Goal: Transaction & Acquisition: Download file/media

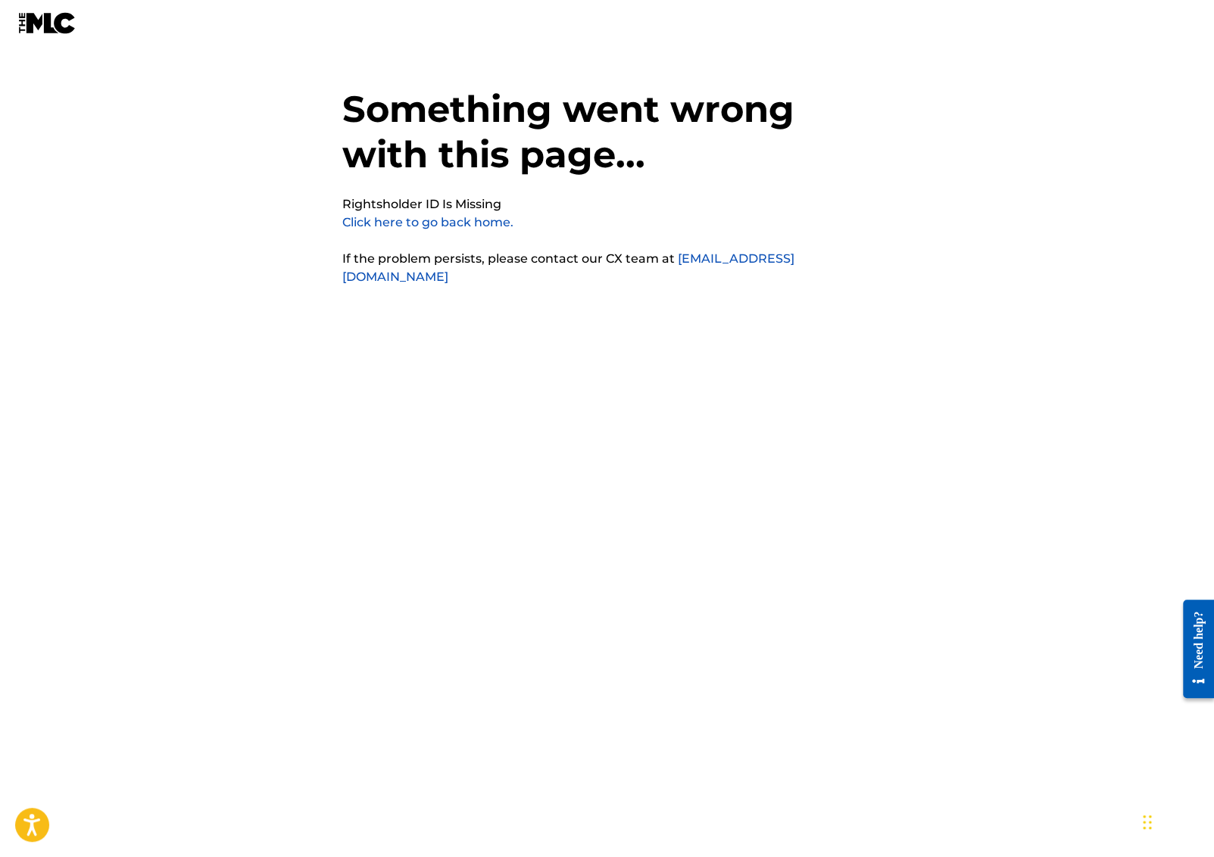
click at [796, 405] on div "Something went wrong with this page... Rightsholder ID Is Missing Click here to…" at bounding box center [607, 398] width 530 height 721
click at [32, 30] on img at bounding box center [47, 23] width 58 height 22
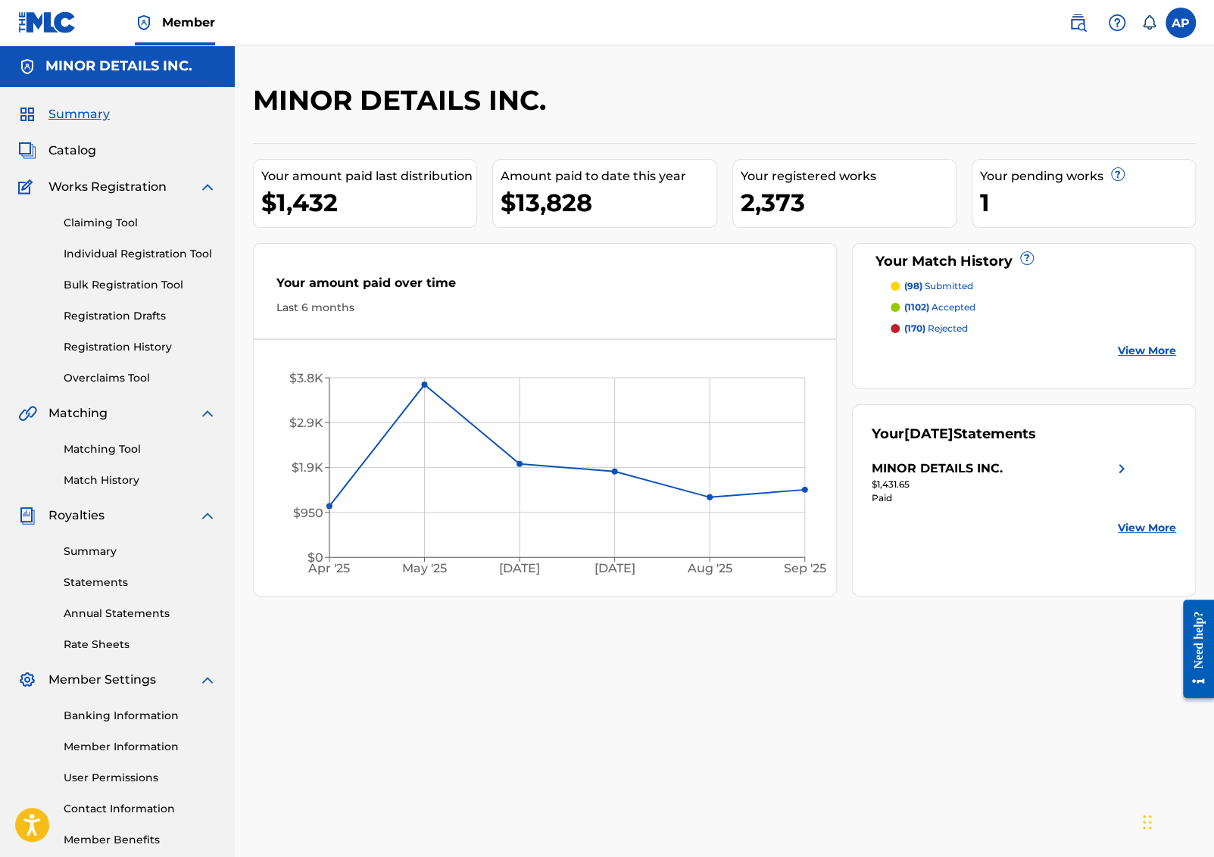
click at [115, 580] on link "Statements" at bounding box center [140, 583] width 153 height 16
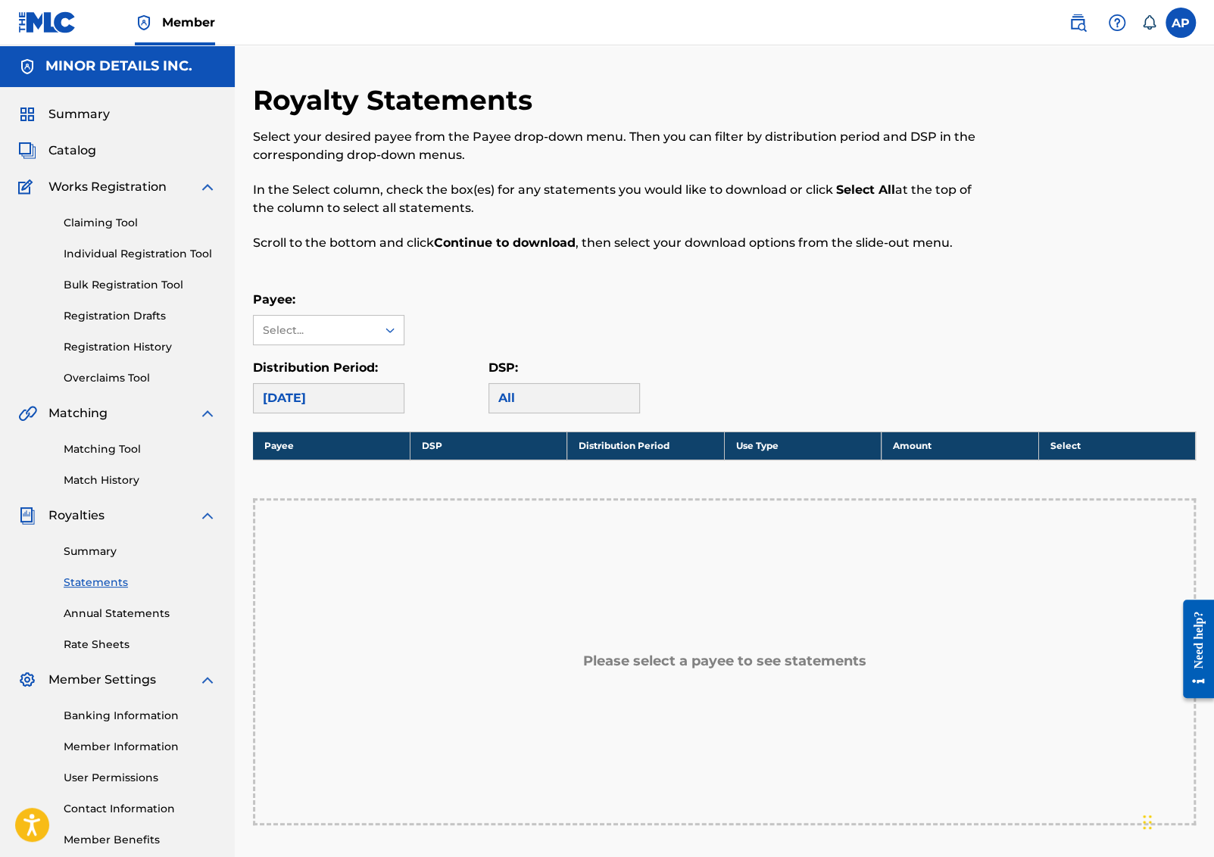
click at [107, 547] on link "Summary" at bounding box center [140, 552] width 153 height 16
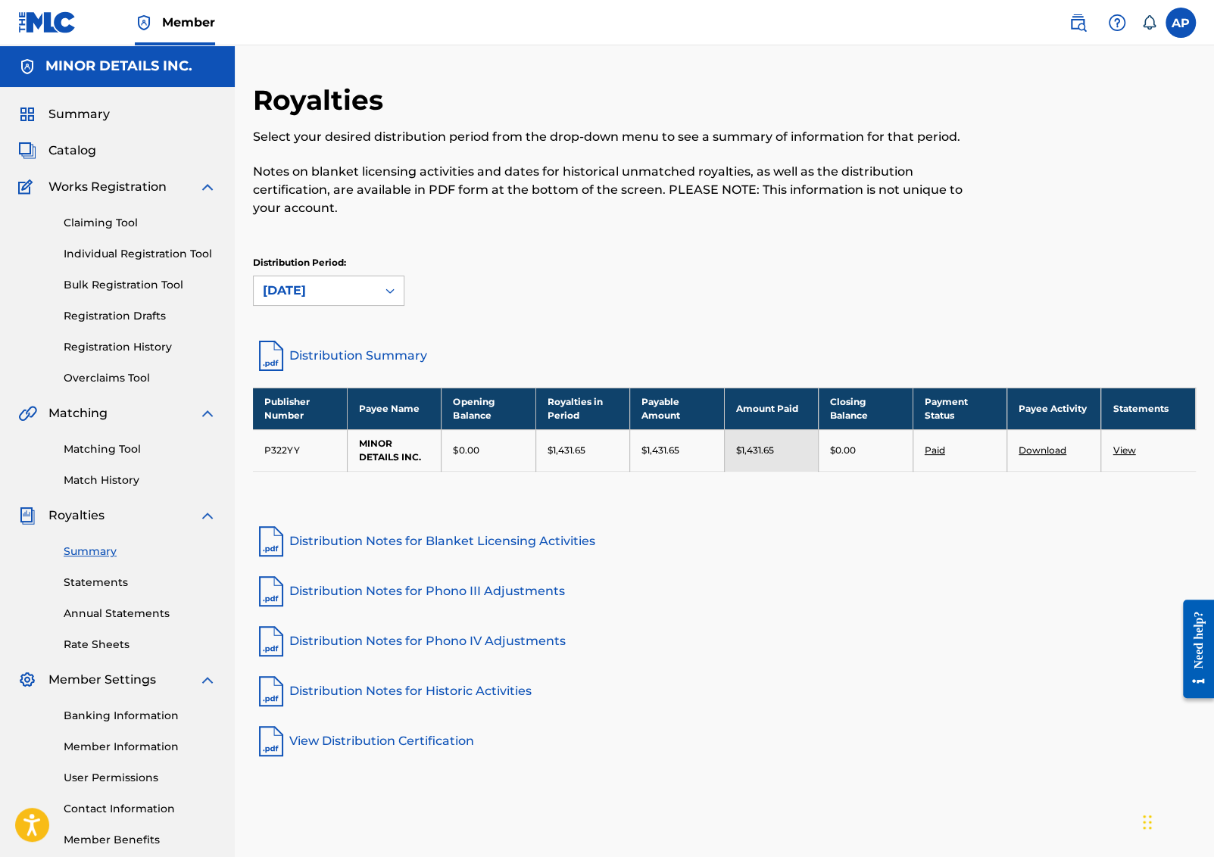
click at [102, 583] on link "Statements" at bounding box center [140, 583] width 153 height 16
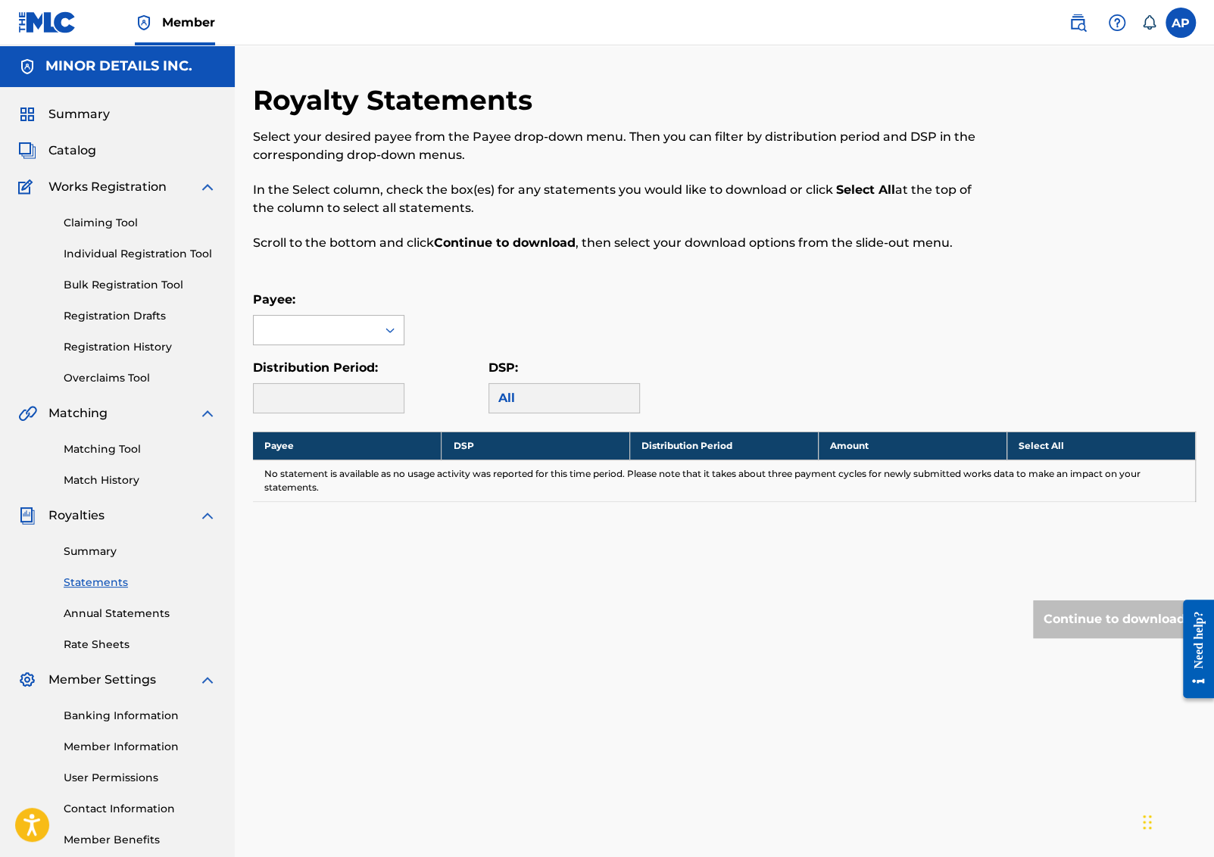
click at [371, 335] on div at bounding box center [315, 330] width 123 height 29
click at [364, 360] on div "MINOR DETAILS INC." at bounding box center [329, 364] width 150 height 38
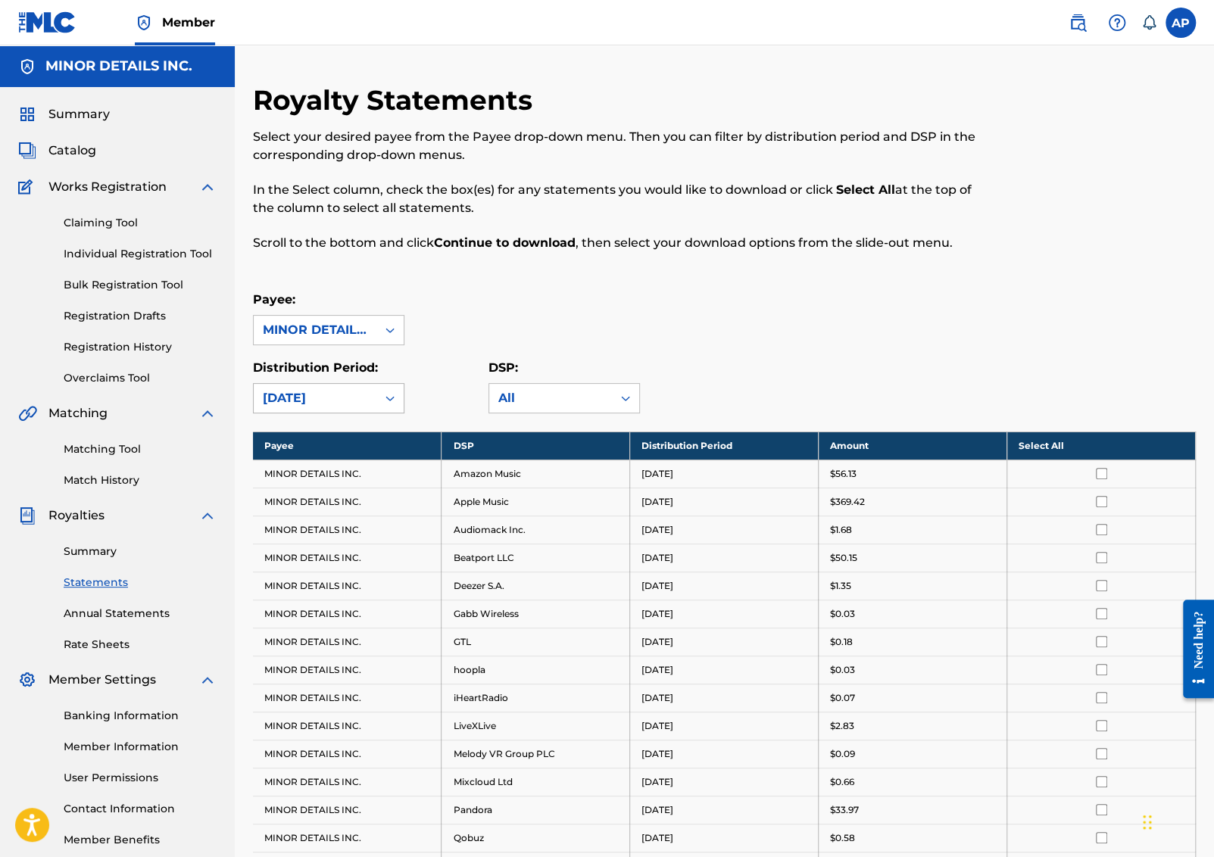
click at [376, 400] on div at bounding box center [389, 398] width 27 height 27
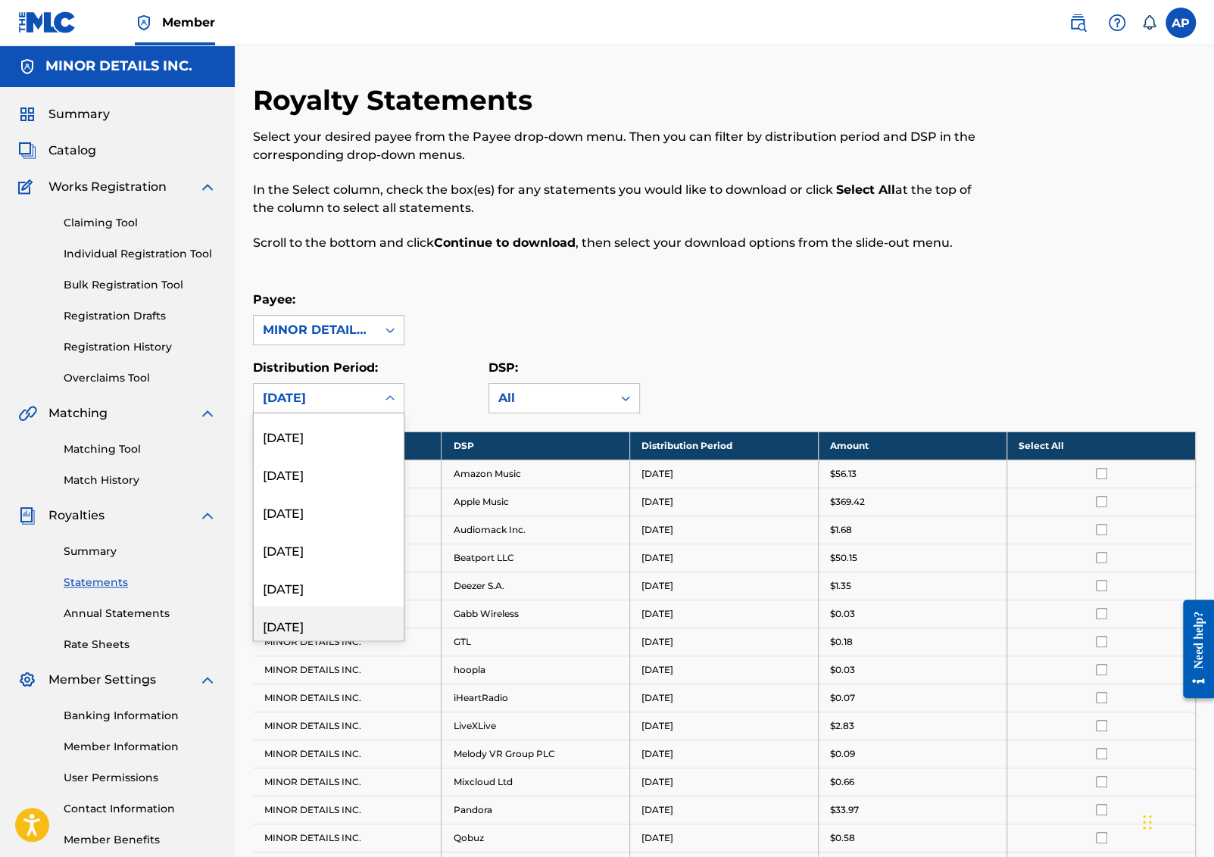
scroll to position [114, 0]
click at [323, 509] on div "April 2025" at bounding box center [329, 508] width 150 height 38
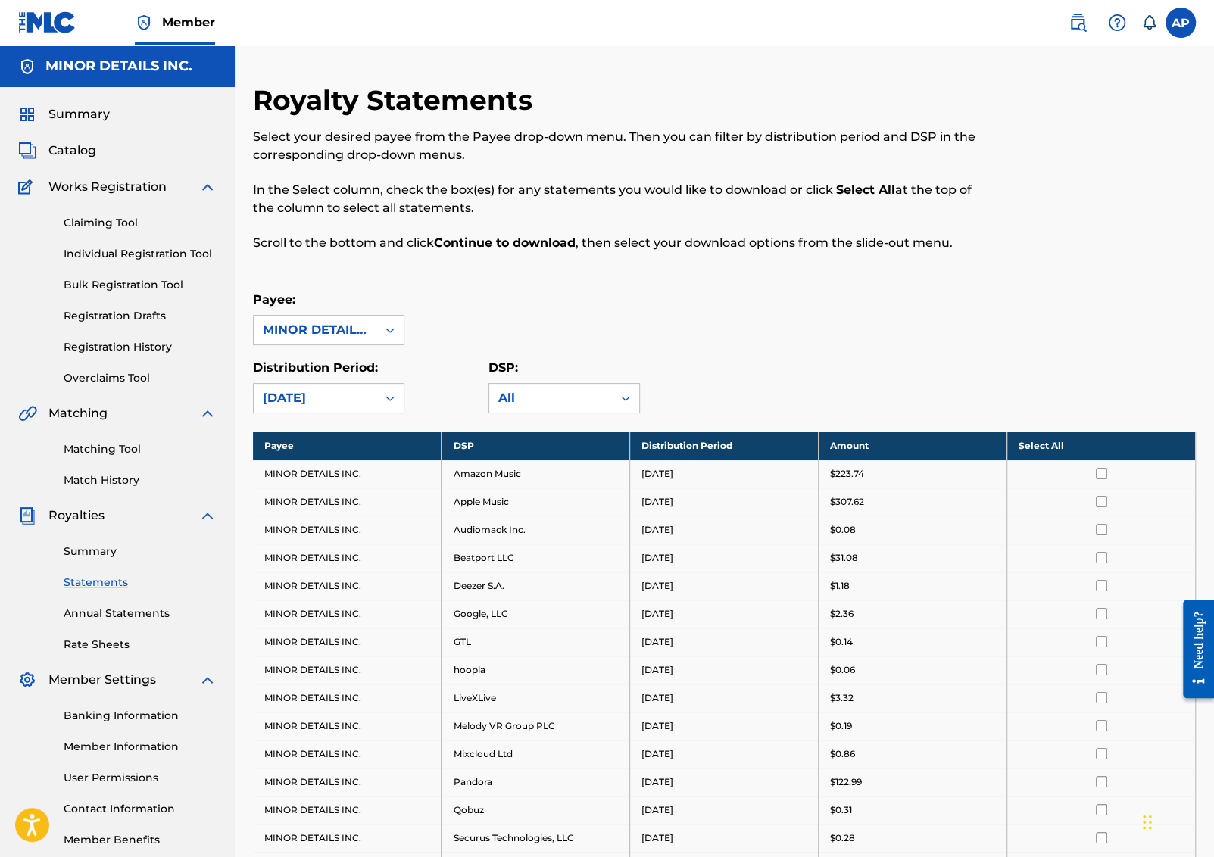
click at [1105, 444] on th "Select All" at bounding box center [1101, 446] width 189 height 28
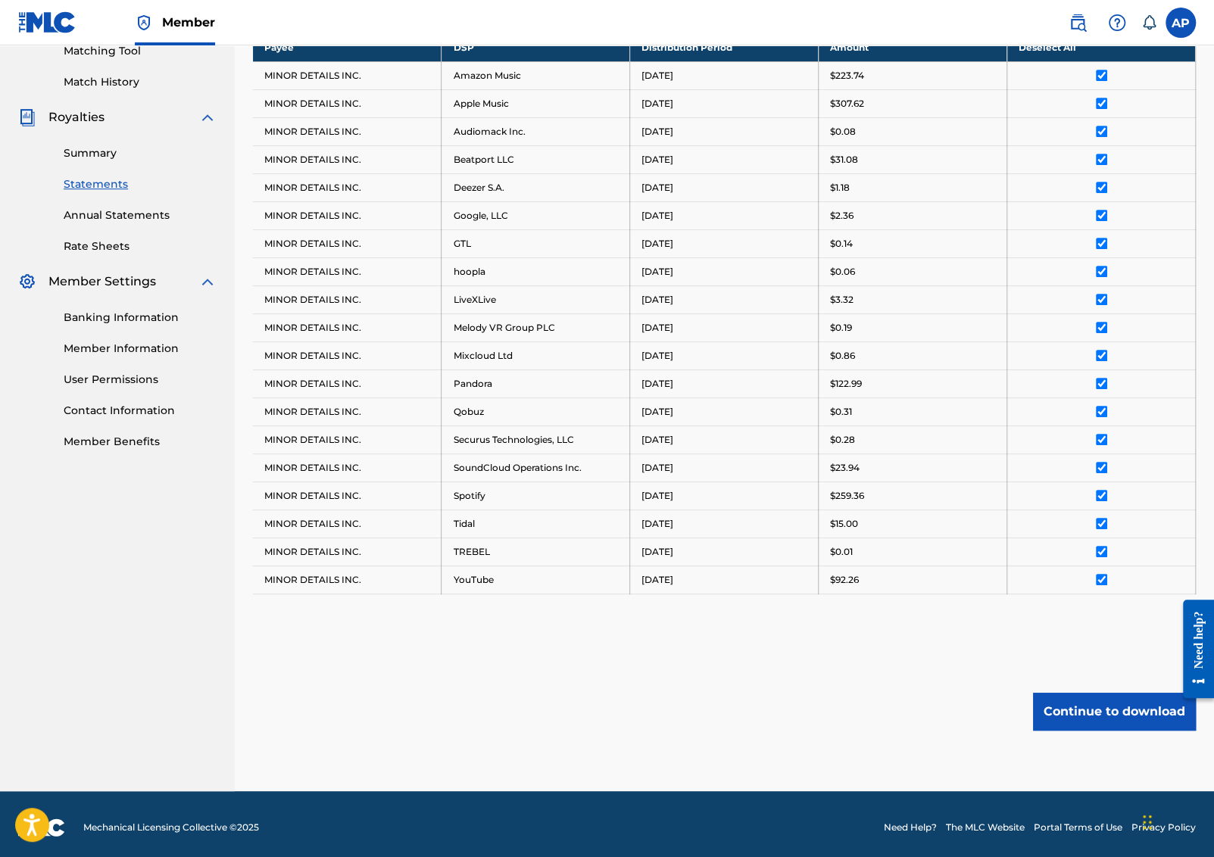
click at [1108, 710] on button "Continue to download" at bounding box center [1114, 712] width 163 height 38
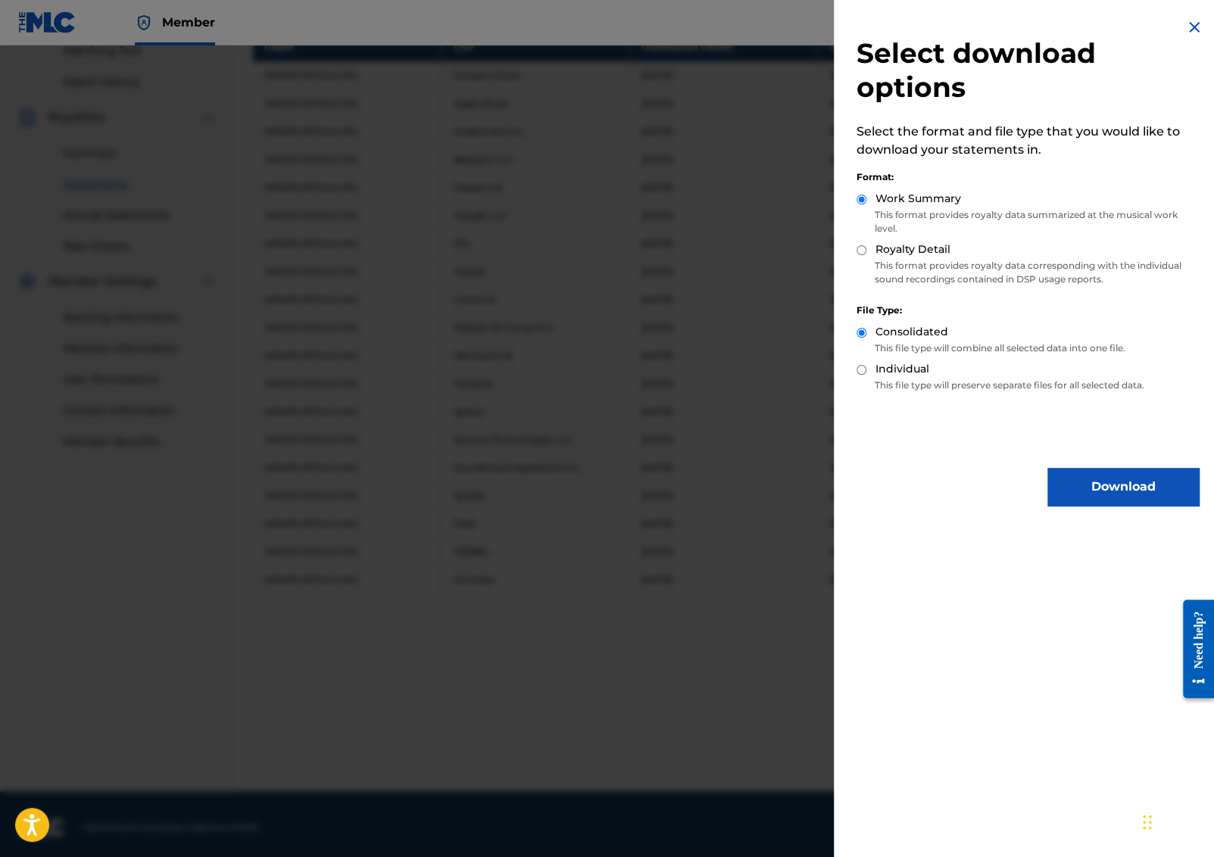
click at [1098, 494] on button "Download" at bounding box center [1122, 487] width 151 height 38
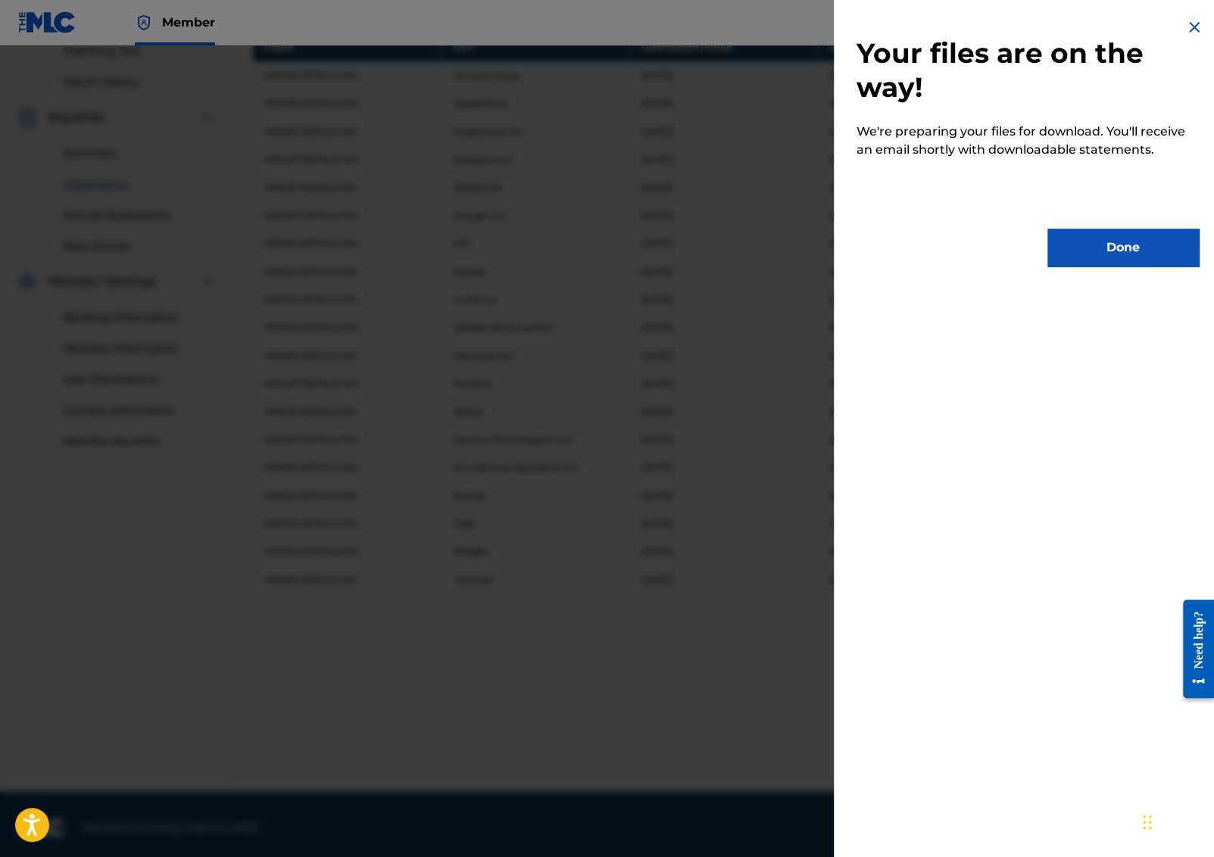
click at [1146, 232] on button "Done" at bounding box center [1122, 248] width 151 height 38
